Goal: Information Seeking & Learning: Learn about a topic

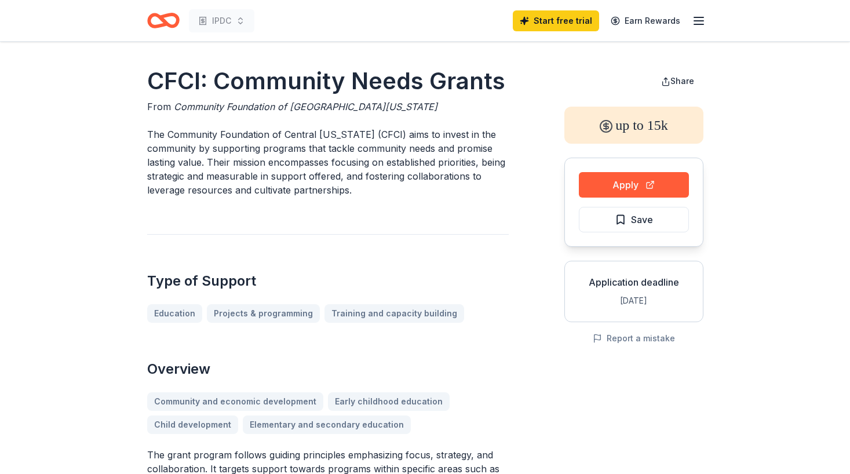
click at [152, 26] on icon "Home" at bounding box center [158, 20] width 18 height 12
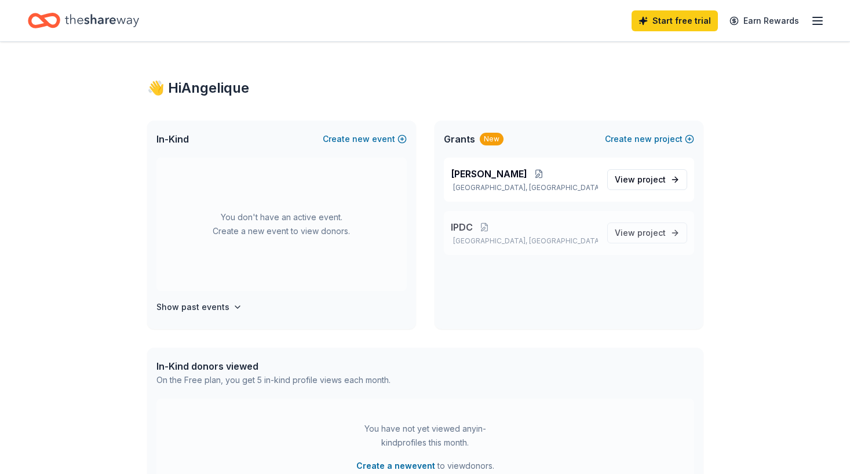
scroll to position [2, 0]
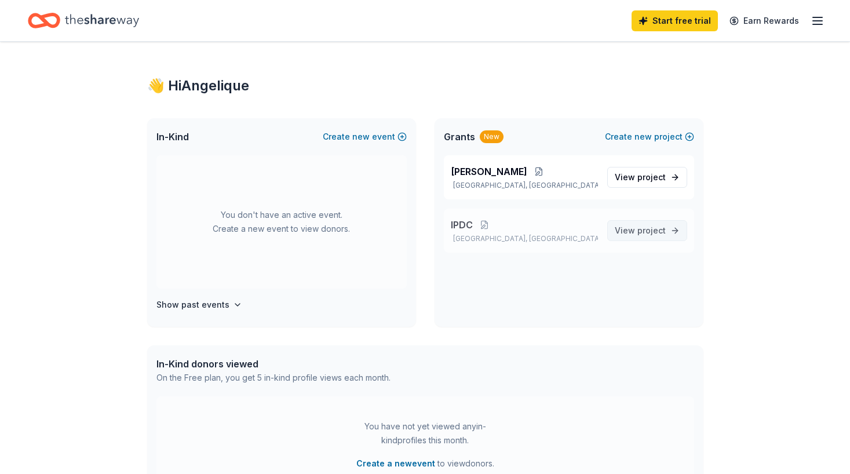
click at [631, 233] on span "View project" at bounding box center [639, 231] width 51 height 14
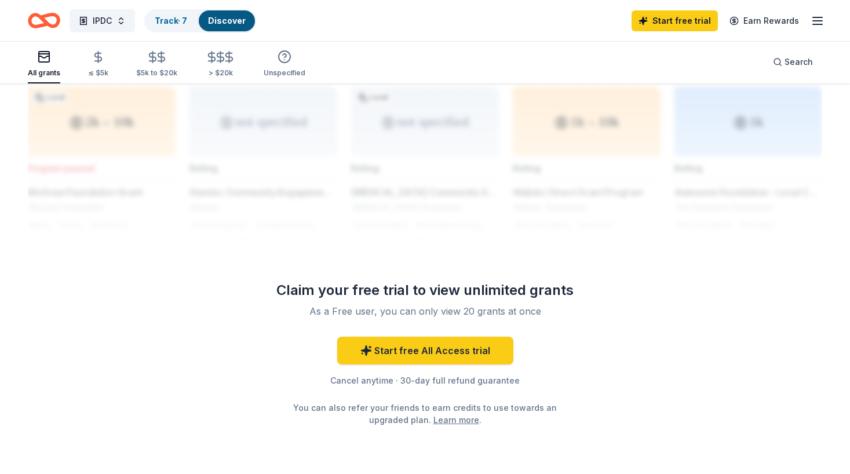
scroll to position [986, 0]
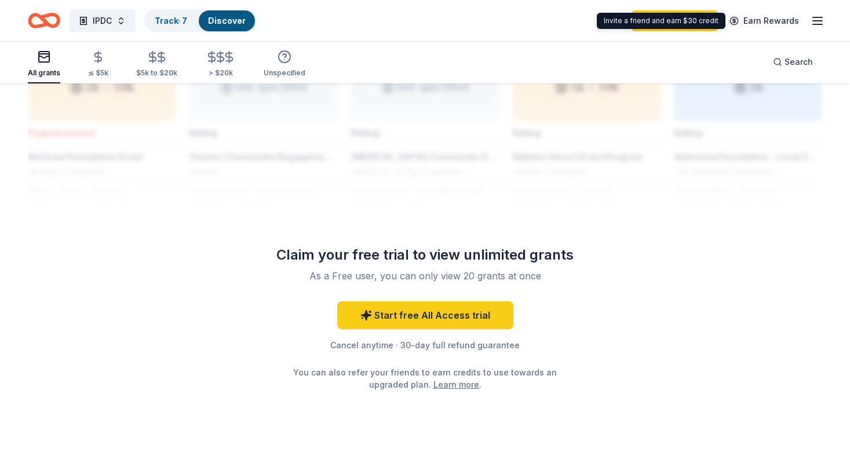
click at [815, 22] on icon "button" at bounding box center [817, 21] width 14 height 14
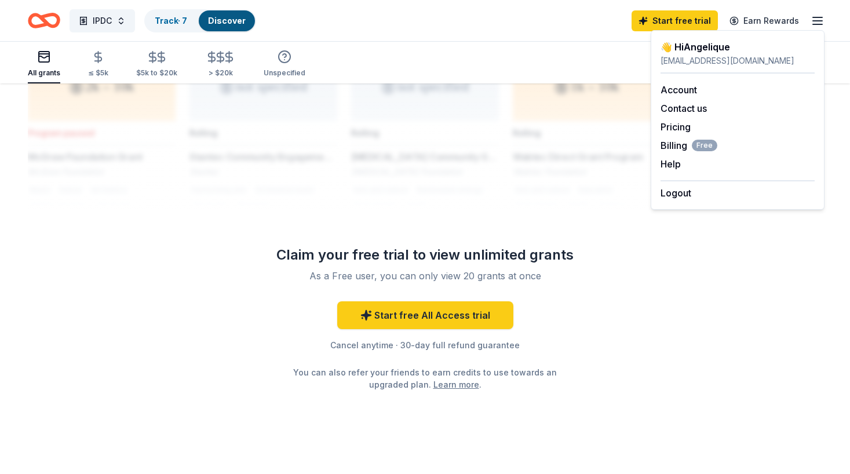
click at [375, 53] on div "All grants ≤ $5k $5k to $20k > $20k Unspecified Search" at bounding box center [425, 62] width 794 height 43
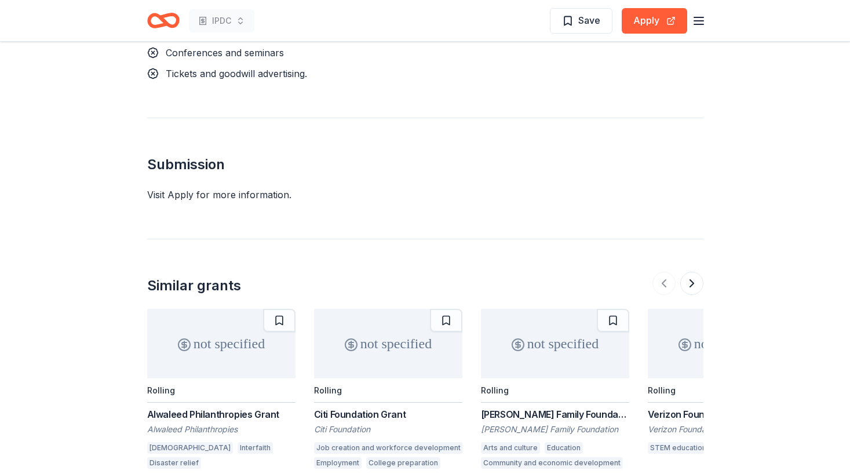
scroll to position [1787, 0]
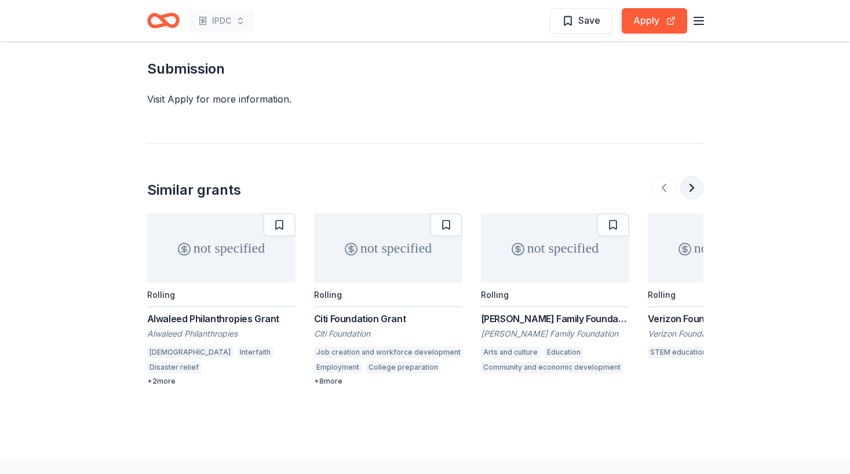
click at [696, 176] on button at bounding box center [691, 187] width 23 height 23
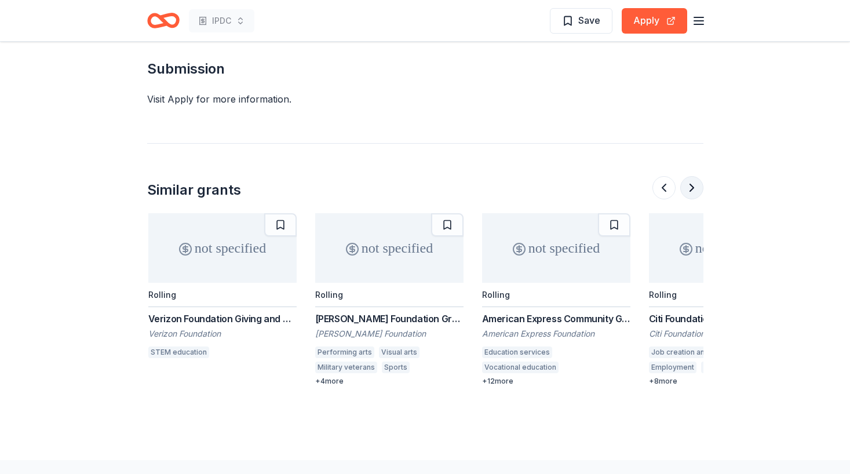
scroll to position [0, 500]
click at [694, 180] on button at bounding box center [691, 187] width 23 height 23
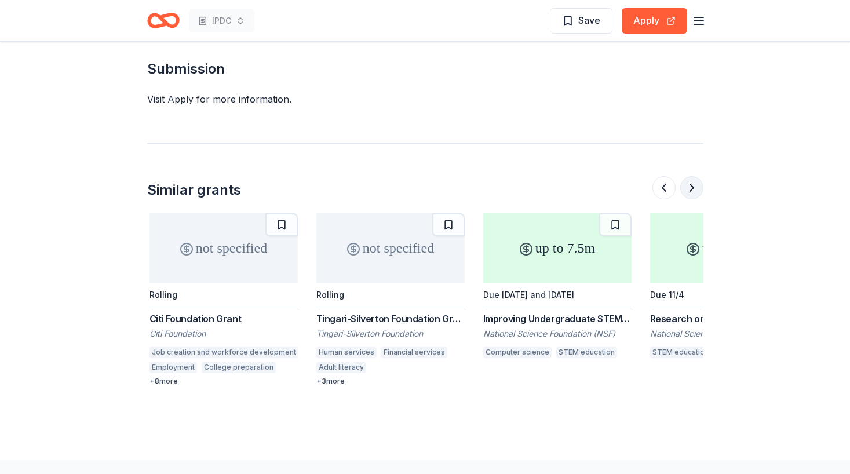
scroll to position [0, 1001]
click at [694, 180] on button at bounding box center [691, 187] width 23 height 23
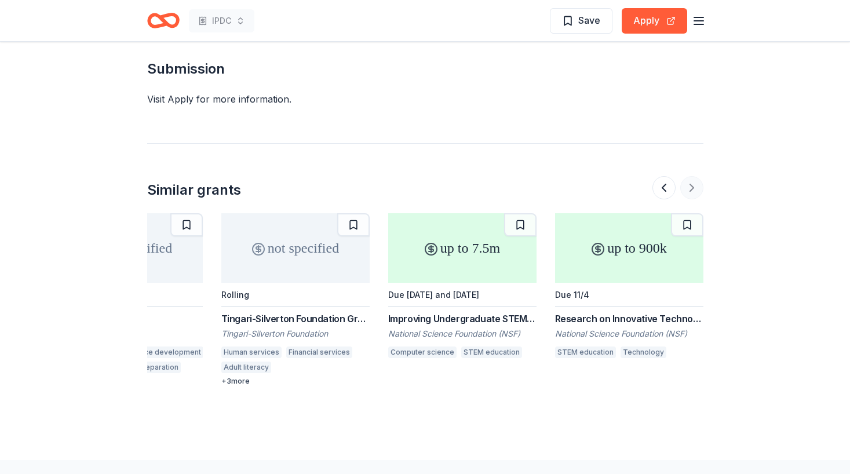
click at [694, 180] on div at bounding box center [677, 187] width 51 height 23
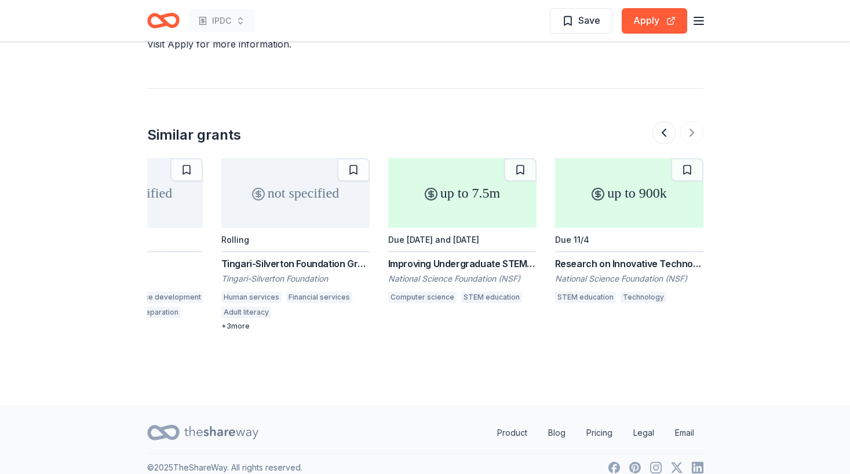
scroll to position [1843, 0]
